Goal: Contribute content: Contribute content

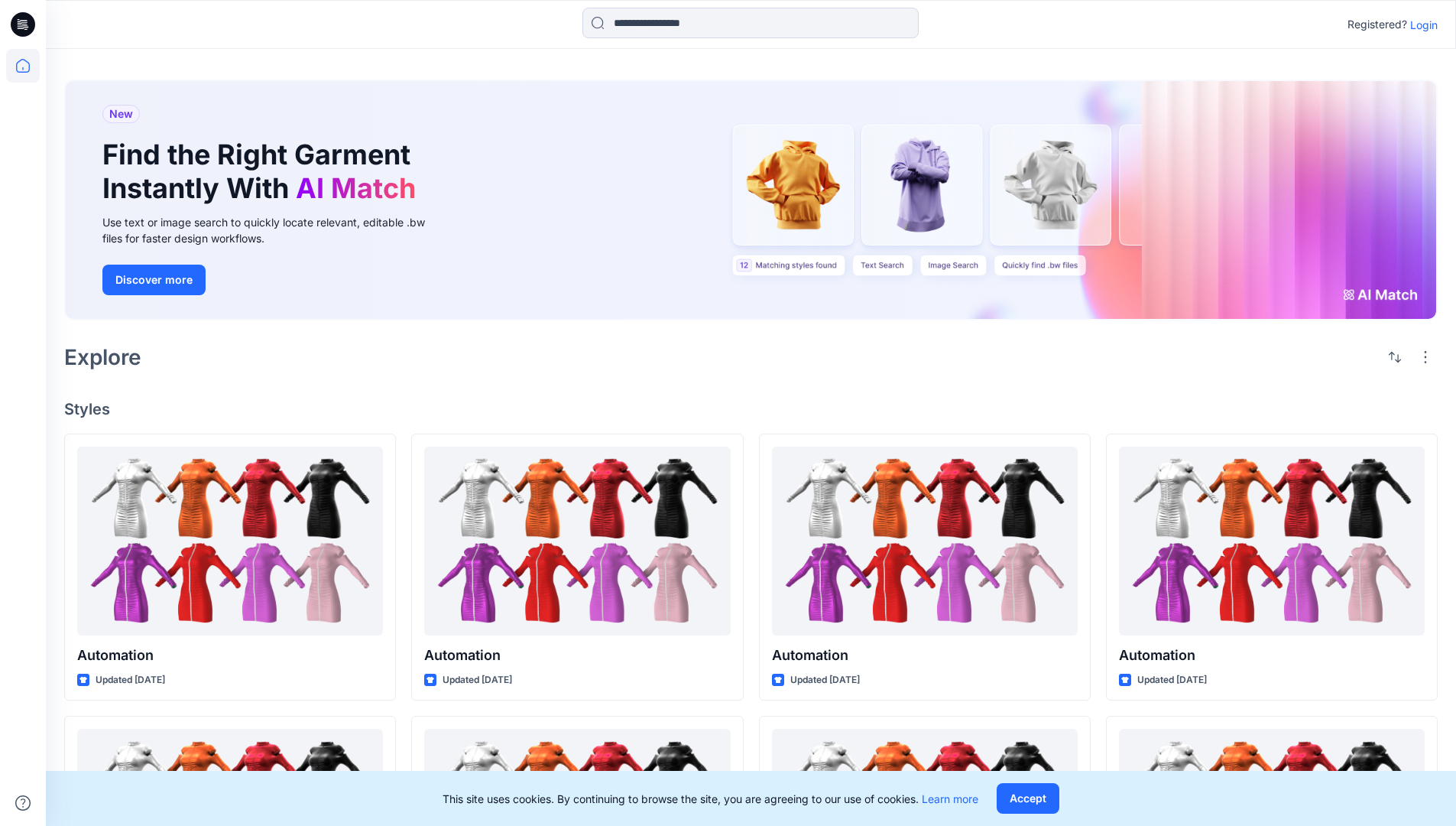
click at [1420, 25] on p "Login" at bounding box center [1424, 24] width 27 height 16
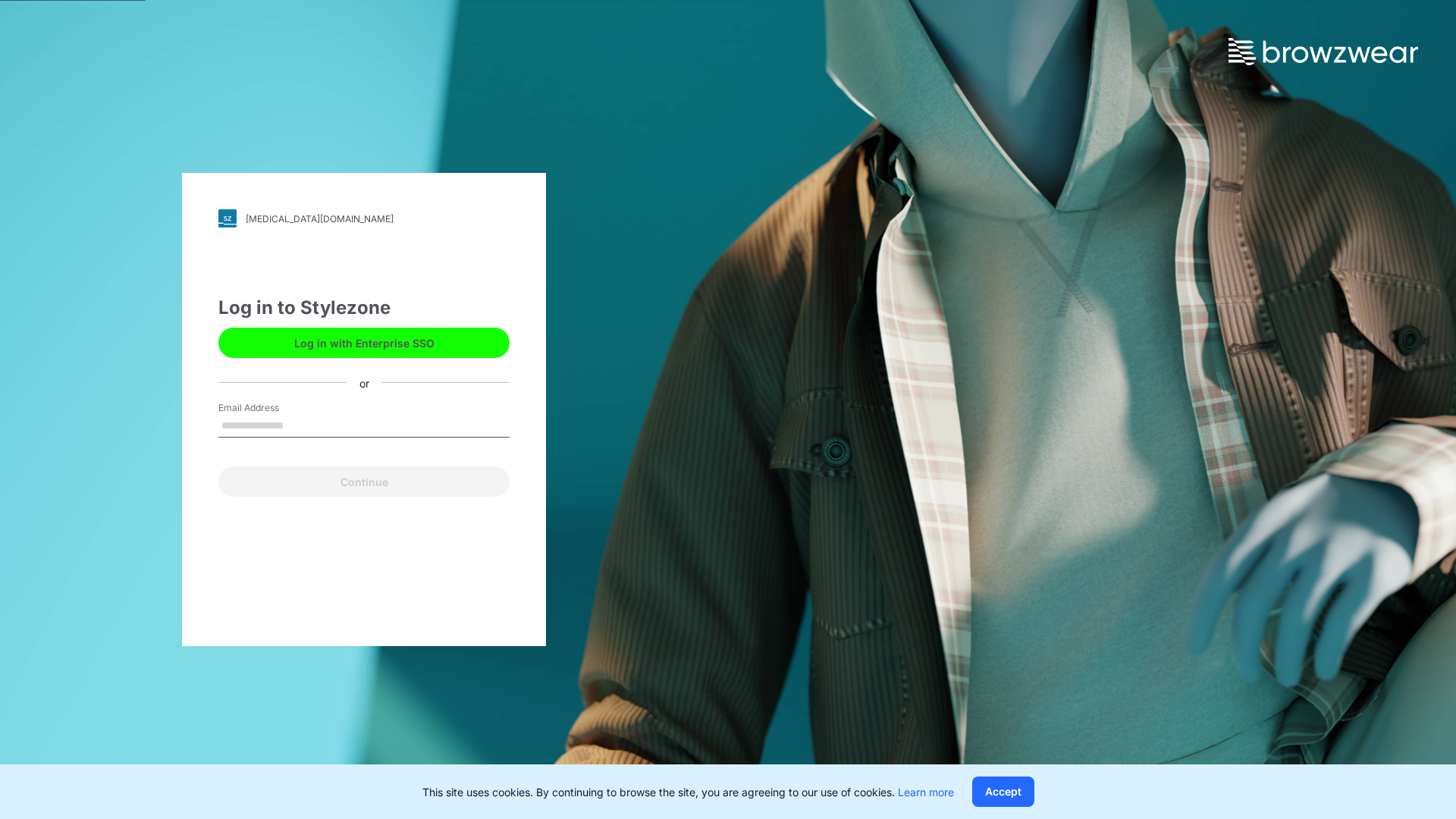
click at [300, 424] on input "Email Address" at bounding box center [364, 426] width 291 height 23
type input "**********"
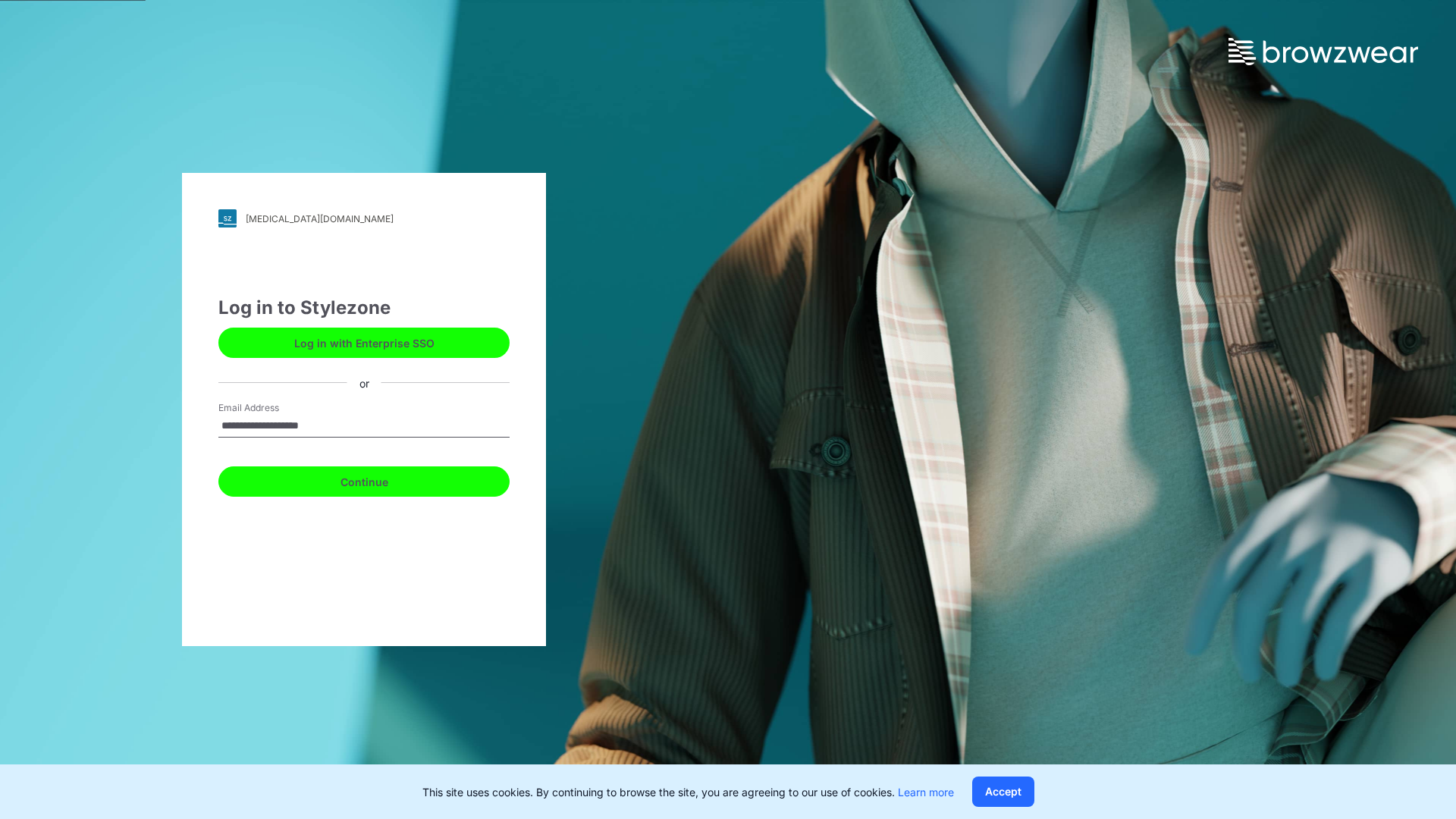
click at [381, 479] on button "Continue" at bounding box center [364, 481] width 291 height 30
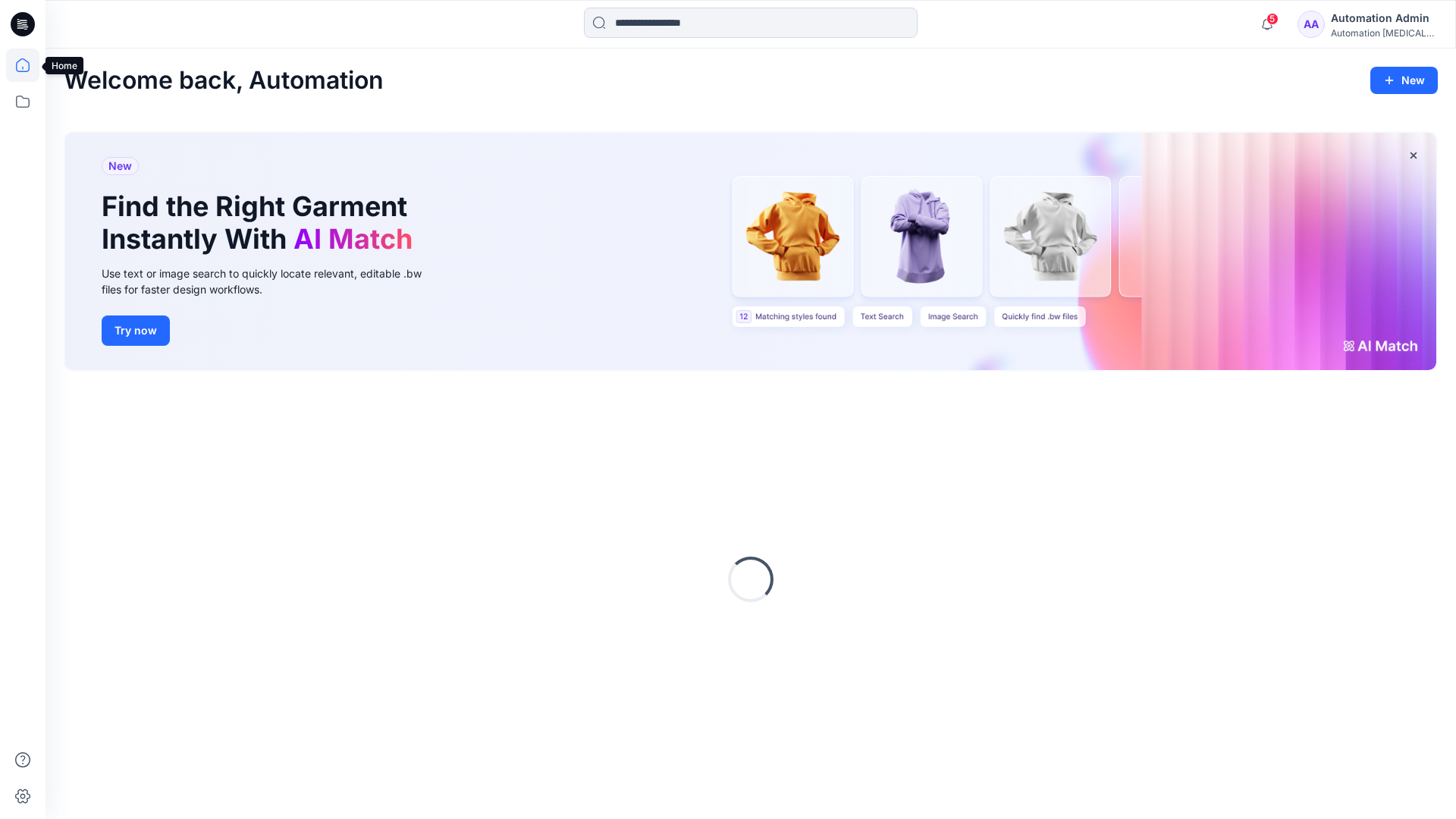
click at [29, 65] on icon at bounding box center [22, 65] width 14 height 14
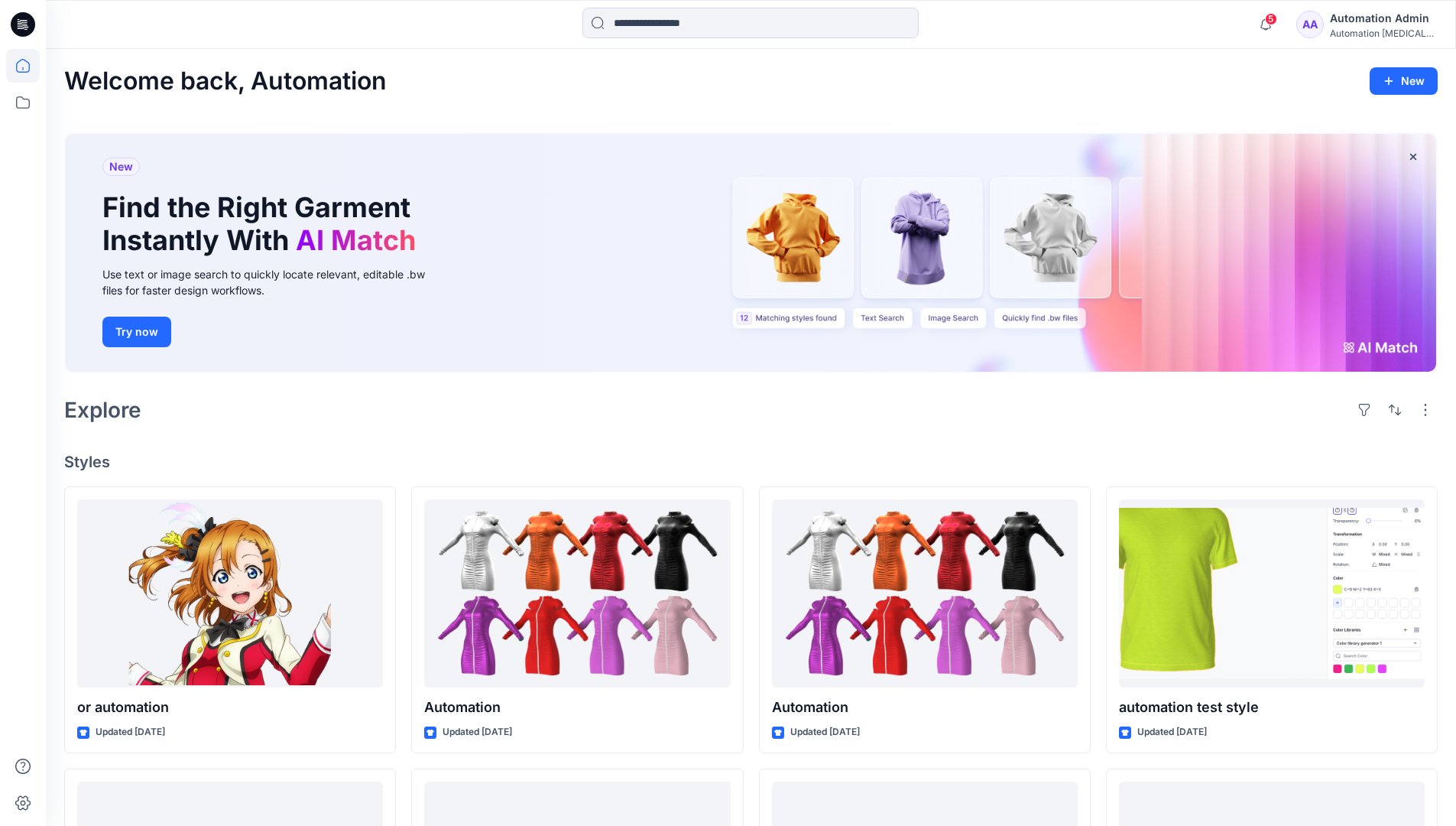
drag, startPoint x: 0, startPoint y: 0, endPoint x: 1445, endPoint y: 85, distance: 1447.5
click at [1445, 85] on div "Welcome back, Automation New New Find the Right Garment Instantly With AI Match…" at bounding box center [750, 719] width 1410 height 1342
click at [1401, 85] on button "New" at bounding box center [1404, 80] width 68 height 27
click at [1353, 181] on p "New Collection" at bounding box center [1368, 178] width 75 height 18
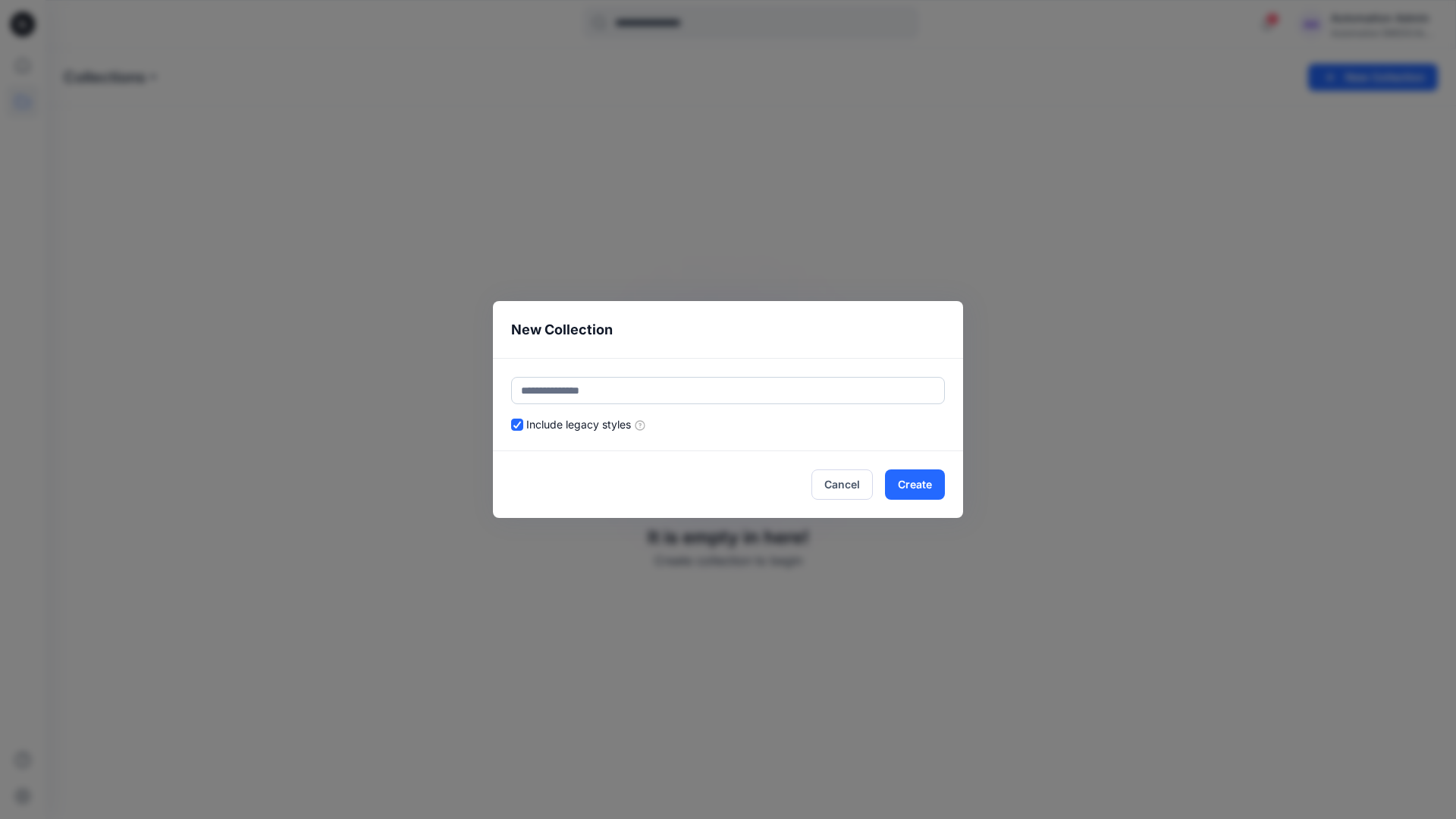
click at [619, 382] on input "text" at bounding box center [728, 390] width 433 height 27
type input "**********"
click at [912, 479] on button "Create" at bounding box center [914, 484] width 60 height 30
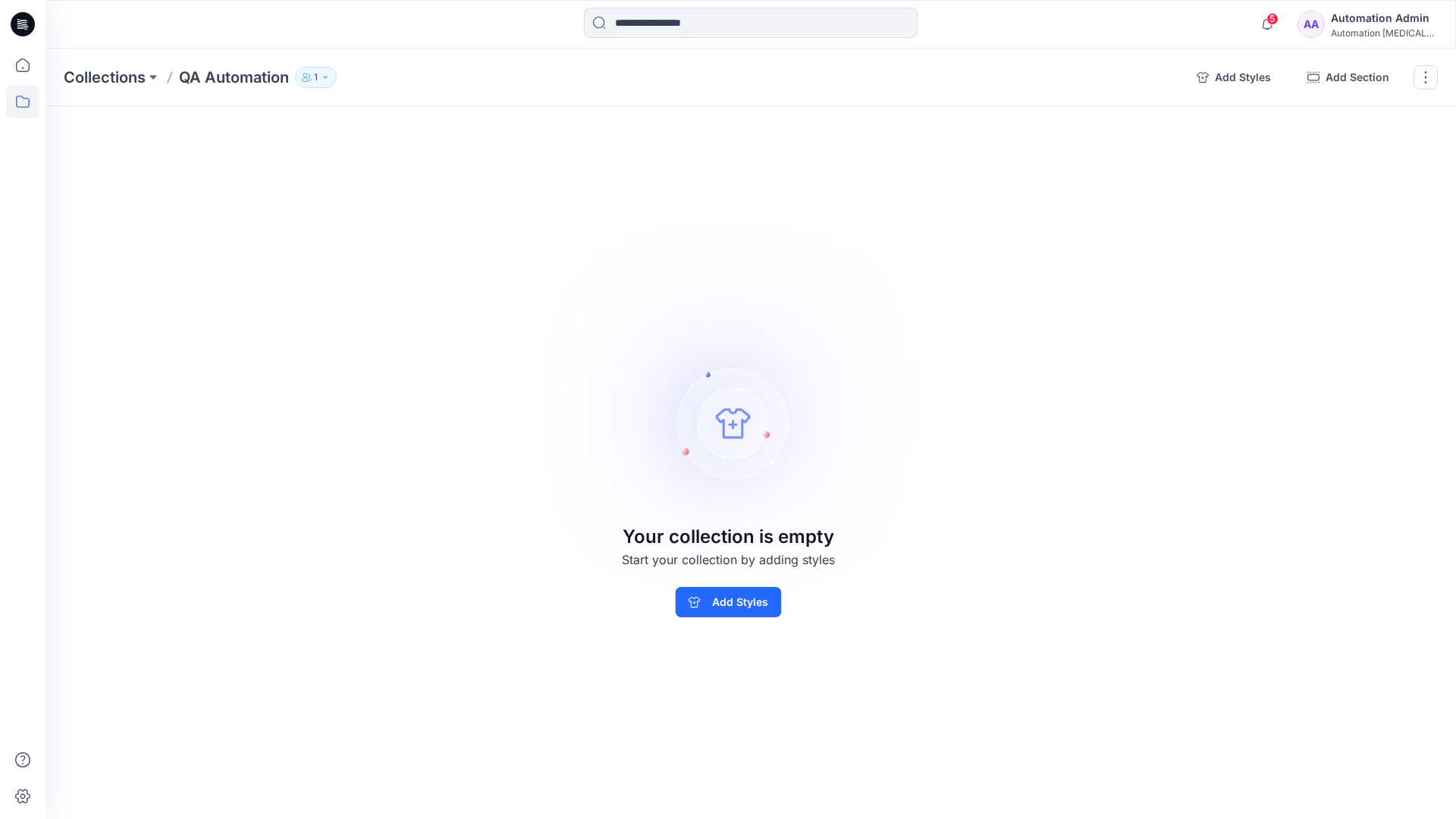
click at [234, 76] on p "QA Automation" at bounding box center [234, 77] width 110 height 21
click at [1207, 75] on icon "button" at bounding box center [1202, 77] width 12 height 12
